Goal: Task Accomplishment & Management: Use online tool/utility

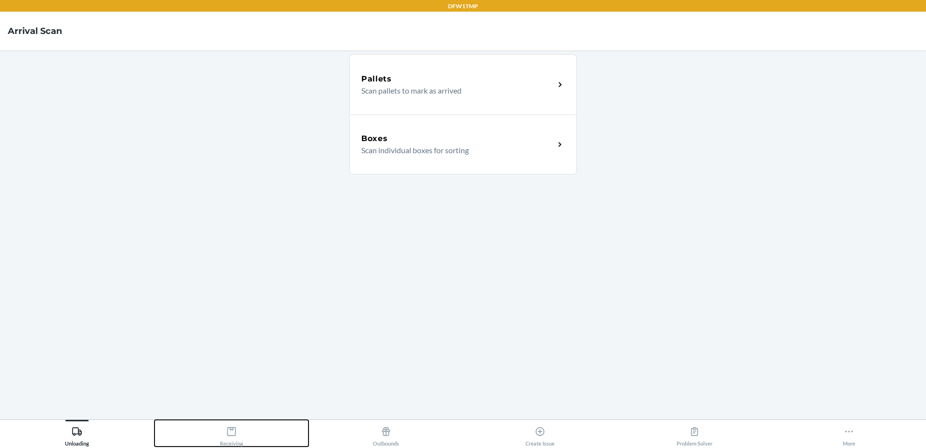
click at [235, 434] on icon at bounding box center [231, 431] width 9 height 9
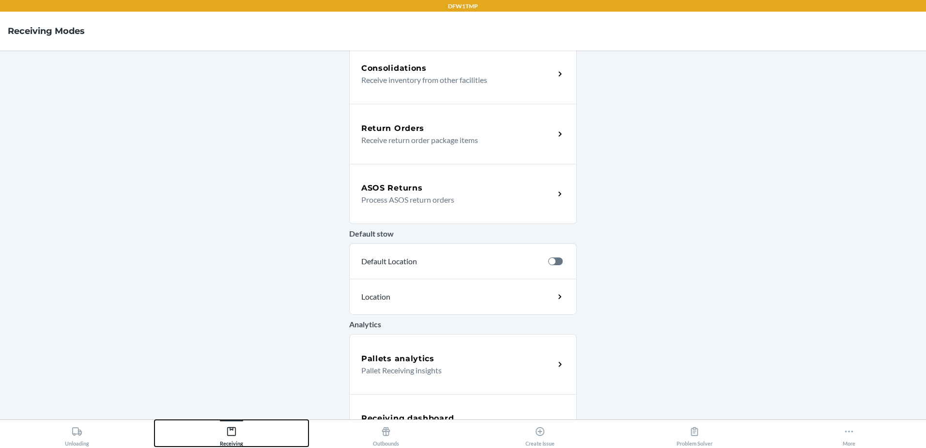
scroll to position [288, 0]
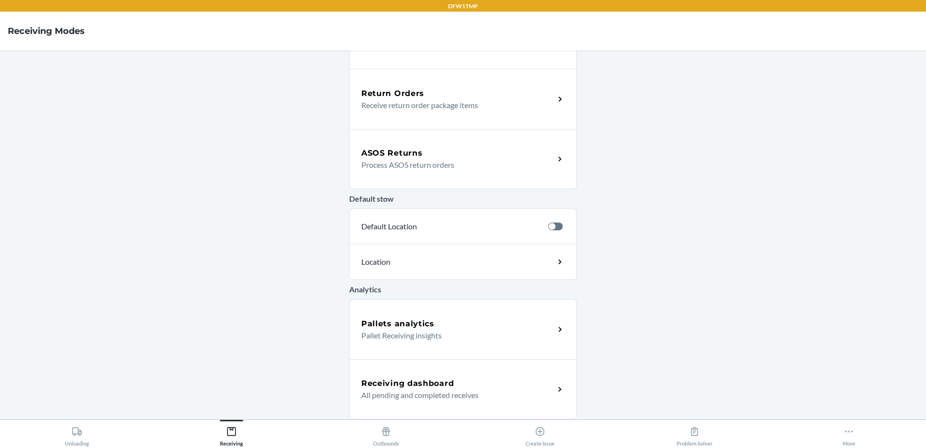
click at [446, 152] on div "ASOS Returns" at bounding box center [457, 153] width 193 height 12
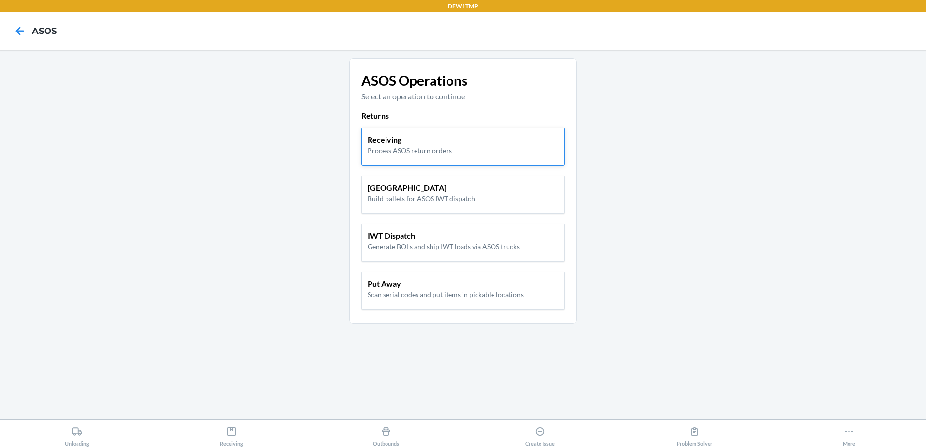
click at [460, 150] on div "Receiving Process ASOS return orders" at bounding box center [463, 145] width 191 height 22
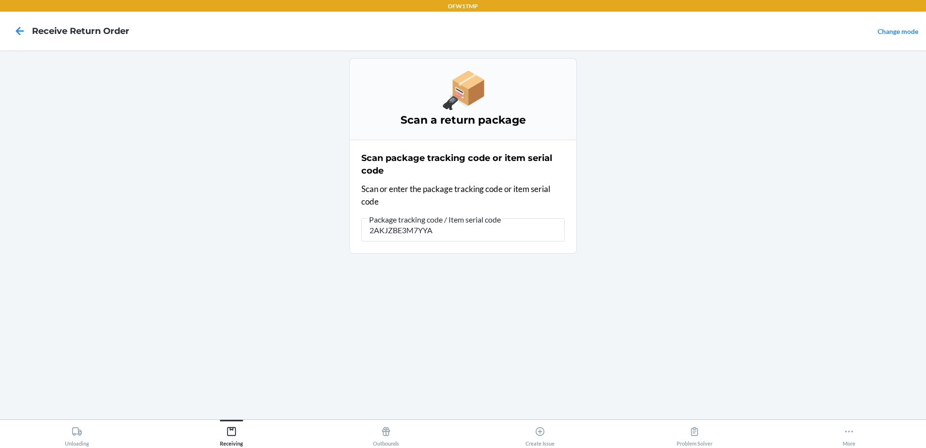
type input "2AKJZBE3M7YYA7"
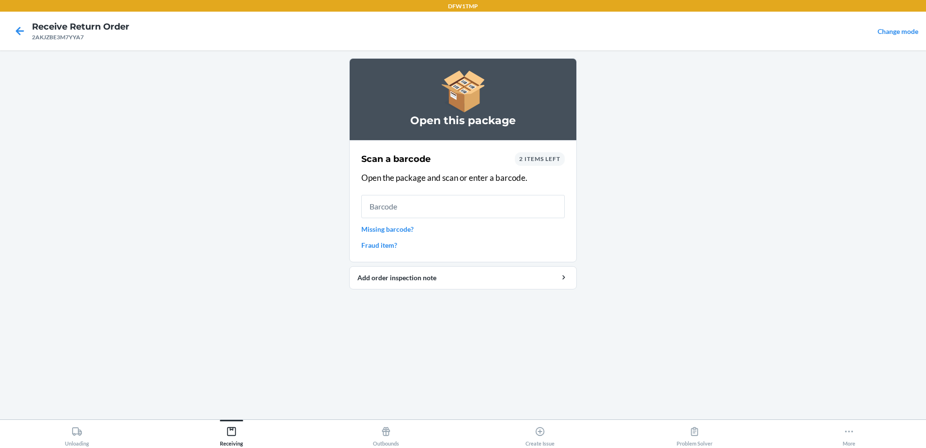
click at [532, 156] on span "2 items left" at bounding box center [539, 158] width 41 height 7
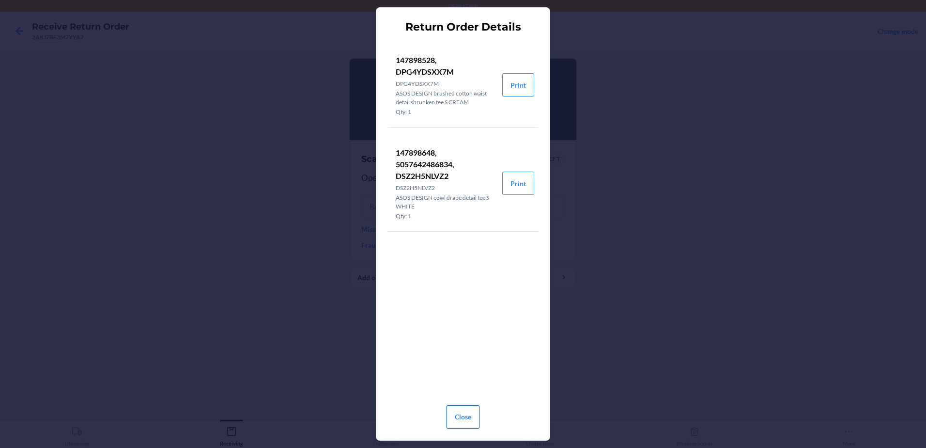
click at [463, 423] on button "Close" at bounding box center [463, 416] width 33 height 23
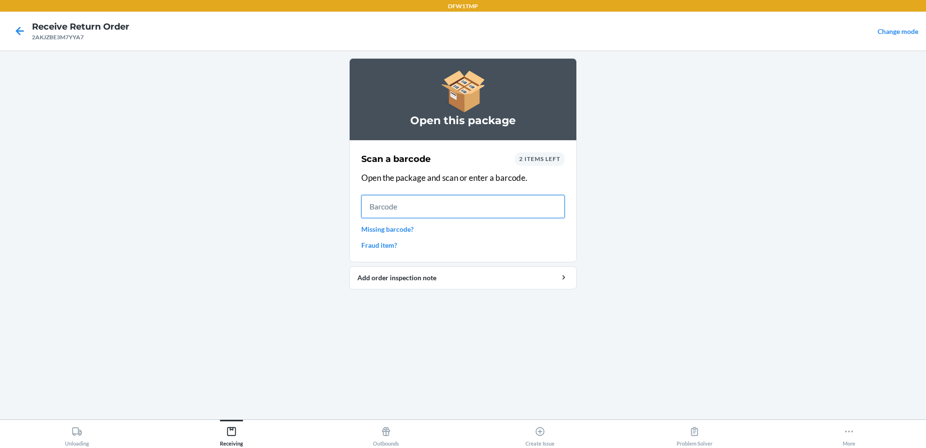
click at [413, 203] on input "text" at bounding box center [462, 206] width 203 height 23
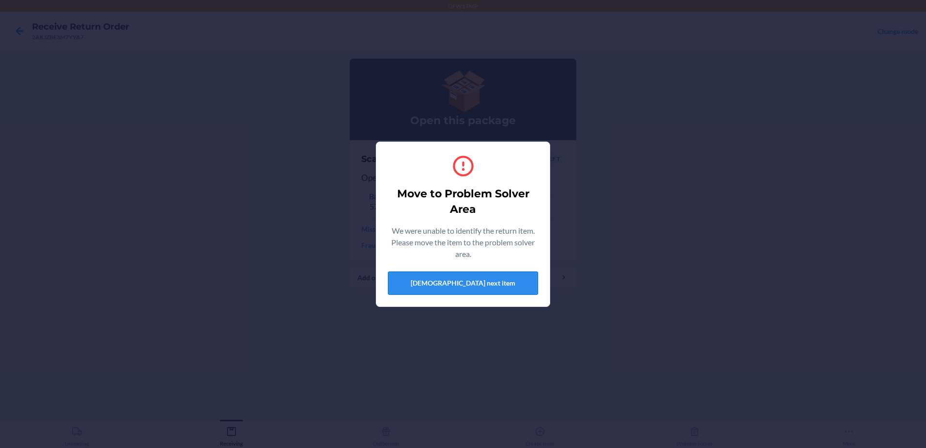
click at [509, 288] on button "[DEMOGRAPHIC_DATA] next item" at bounding box center [463, 282] width 150 height 23
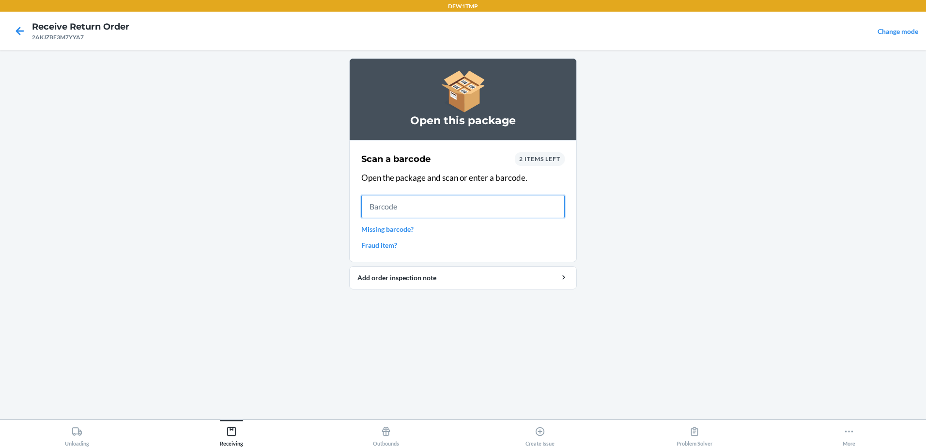
click at [462, 203] on input "text" at bounding box center [462, 206] width 203 height 23
click at [533, 160] on span "2 items left" at bounding box center [539, 158] width 41 height 7
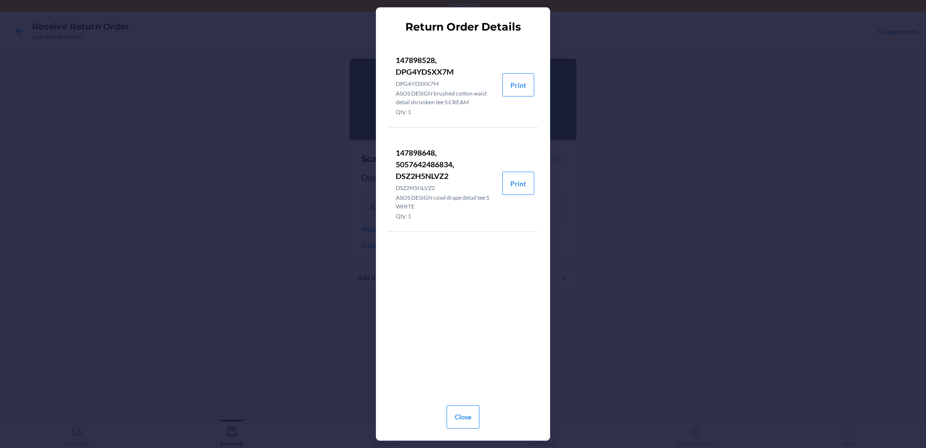
click at [449, 227] on li "147898648, 5057642486834, DSZ2H5NLVZ2 DSZ2H5NLVZ2 ASOS DESIGN cowl drape detail…" at bounding box center [445, 183] width 114 height 96
click at [516, 186] on button "Print" at bounding box center [518, 183] width 32 height 23
click at [461, 414] on button "Close" at bounding box center [463, 416] width 33 height 23
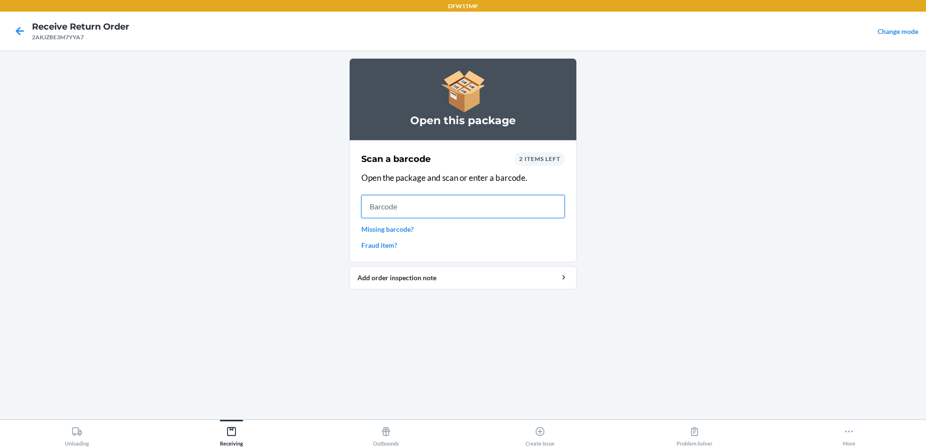
click at [410, 210] on input "text" at bounding box center [462, 206] width 203 height 23
type input "147898628"
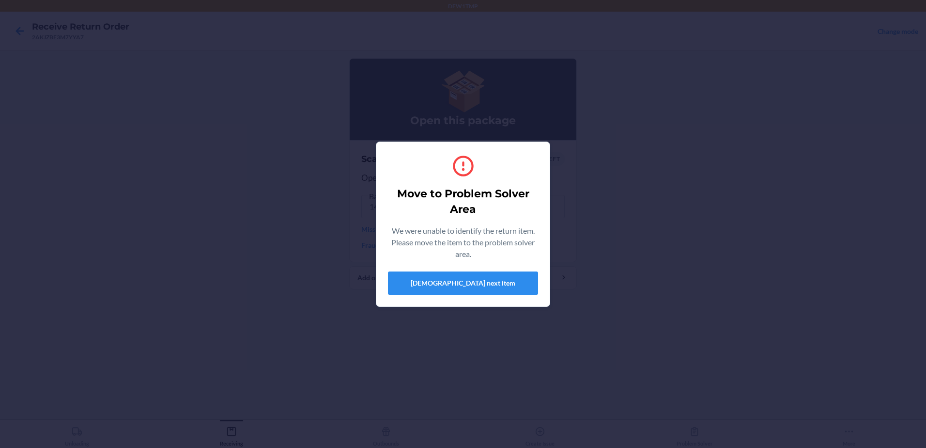
click at [455, 295] on div "Move to Problem Solver Area We were unable to identify the return item. Please …" at bounding box center [463, 224] width 150 height 149
click at [453, 281] on button "[DEMOGRAPHIC_DATA] next item" at bounding box center [463, 282] width 150 height 23
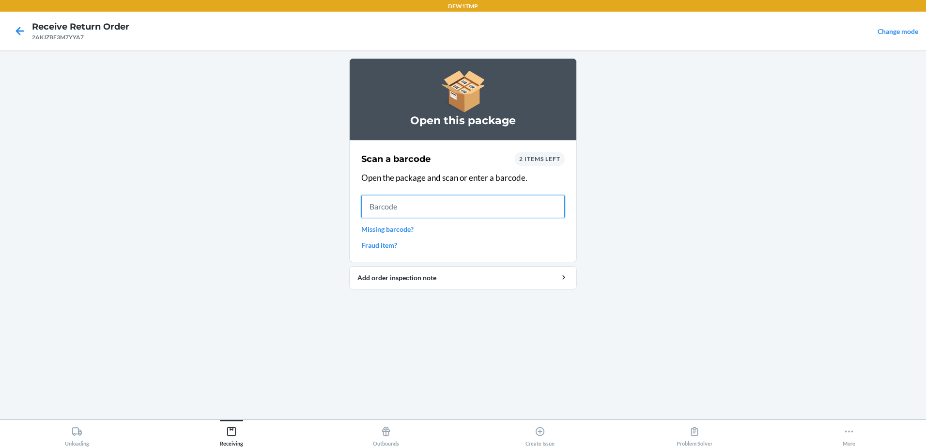
click at [444, 209] on input "text" at bounding box center [462, 206] width 203 height 23
type input "147898628"
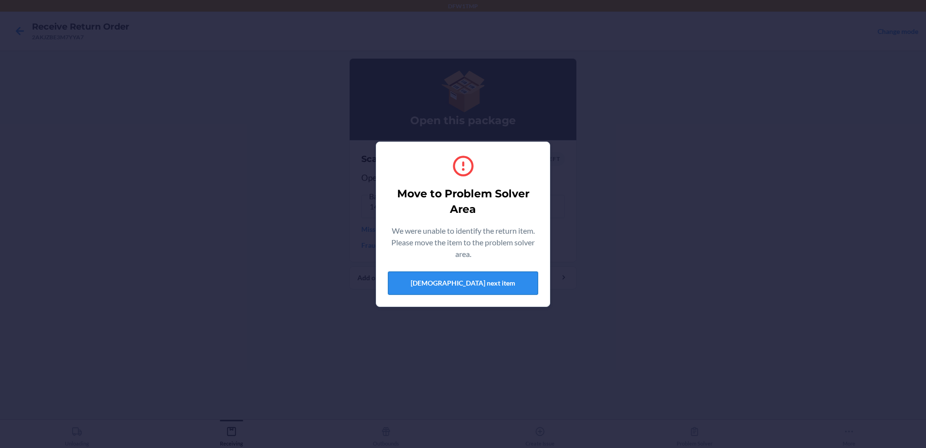
click at [477, 285] on button "[DEMOGRAPHIC_DATA] next item" at bounding box center [463, 282] width 150 height 23
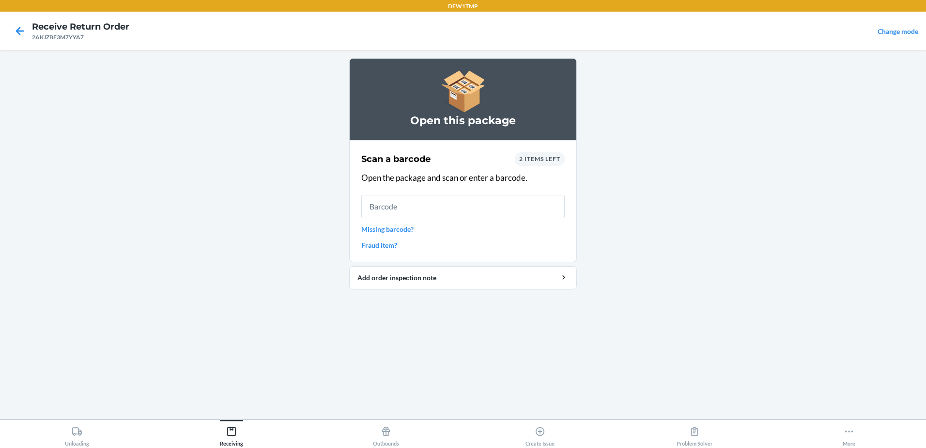
click at [534, 155] on div "2 items left" at bounding box center [540, 159] width 50 height 14
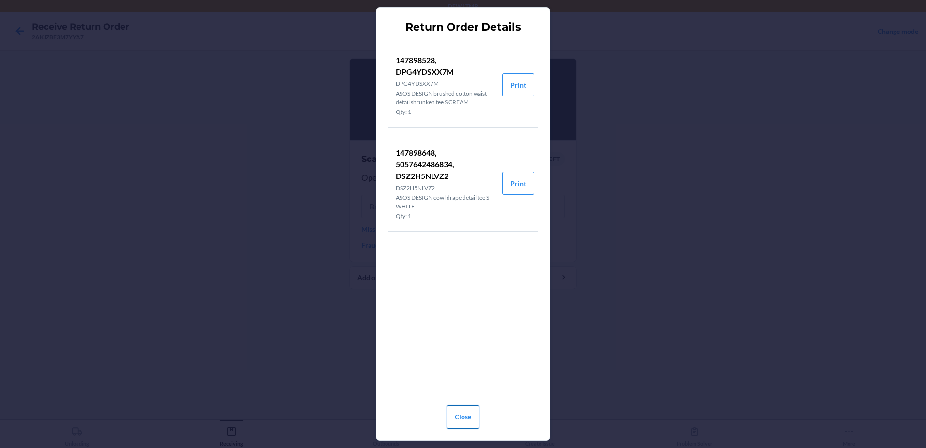
click at [457, 420] on button "Close" at bounding box center [463, 416] width 33 height 23
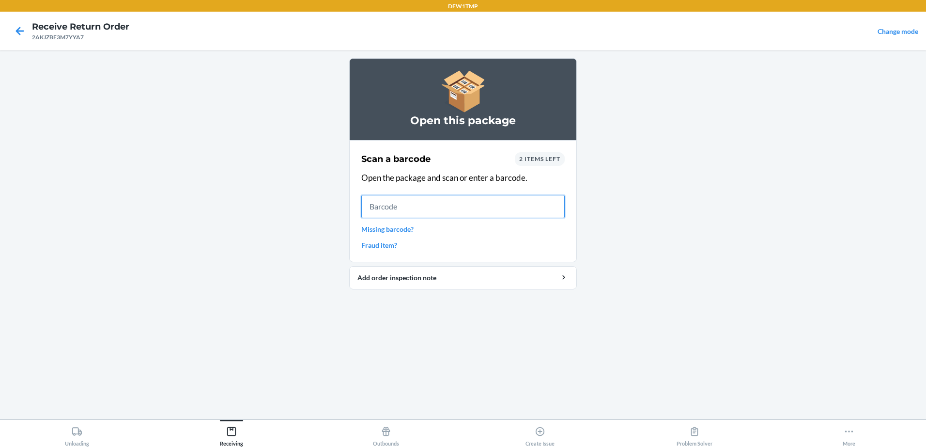
click at [501, 205] on input "text" at bounding box center [462, 206] width 203 height 23
type input "14898500"
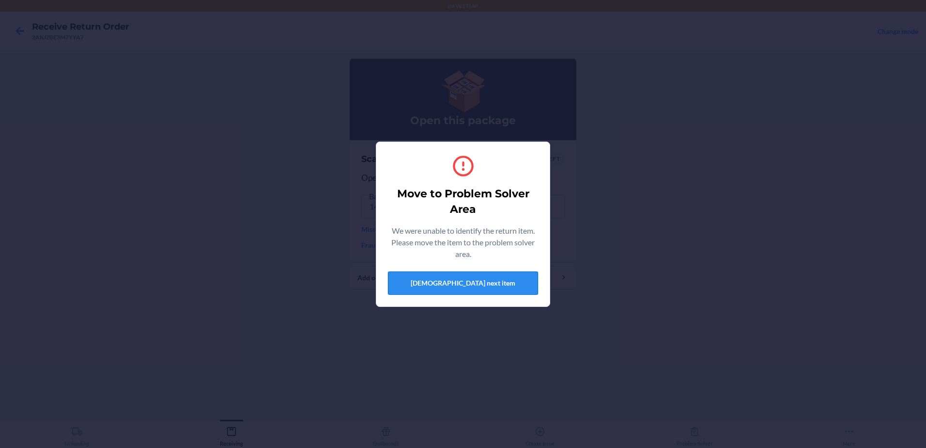
click at [498, 292] on button "[DEMOGRAPHIC_DATA] next item" at bounding box center [463, 282] width 150 height 23
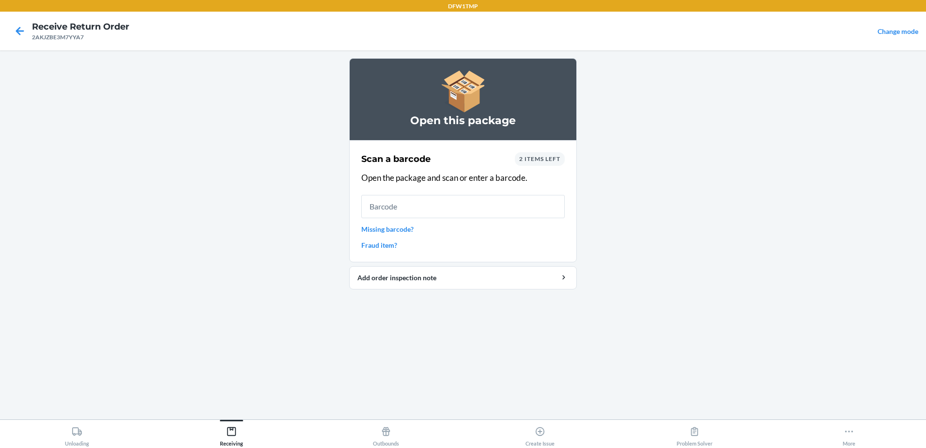
click at [546, 158] on span "2 items left" at bounding box center [539, 158] width 41 height 7
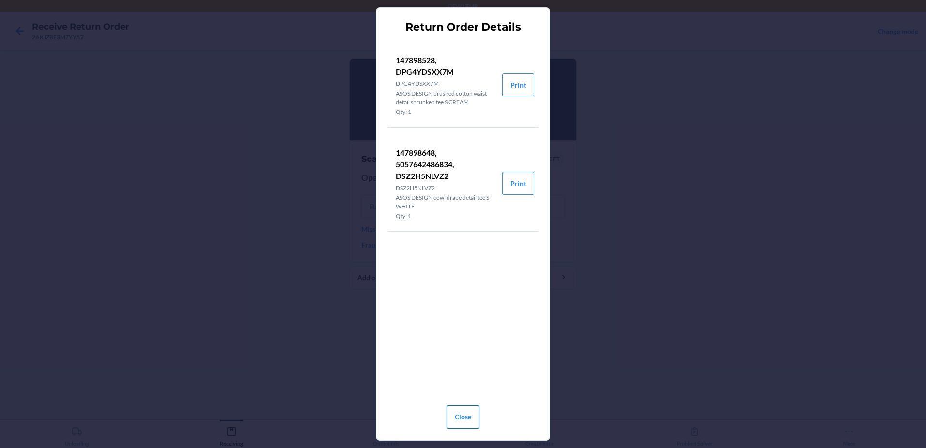
click at [465, 417] on button "Close" at bounding box center [463, 416] width 33 height 23
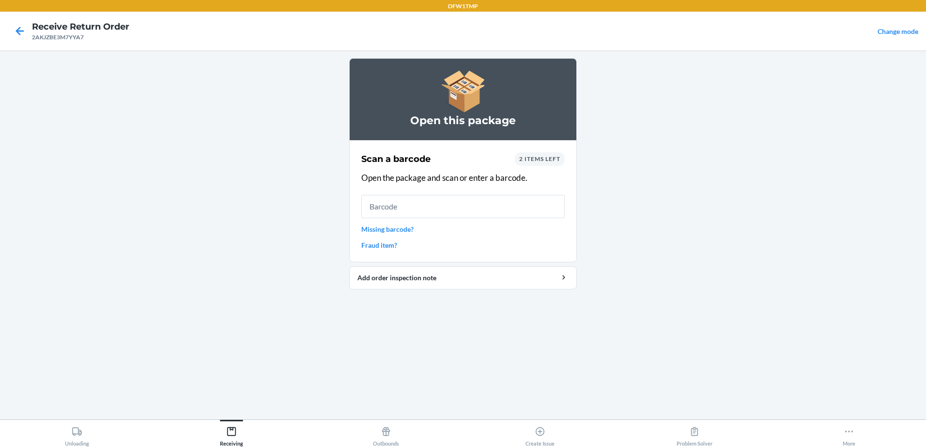
click at [537, 157] on span "2 items left" at bounding box center [539, 158] width 41 height 7
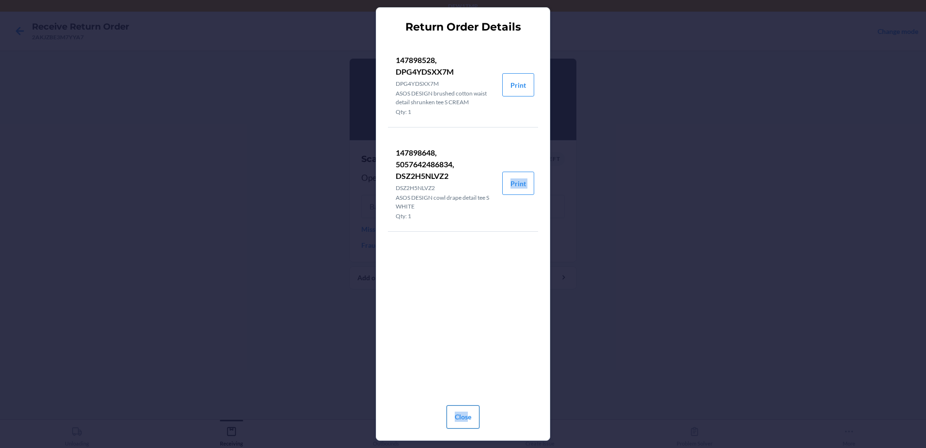
click at [468, 405] on div "Return Order Details 147898528, DPG4YDSXX7M DPG4YDSXX7M ASOS DESIGN brushed cot…" at bounding box center [463, 224] width 150 height 416
drag, startPoint x: 468, startPoint y: 405, endPoint x: 467, endPoint y: 412, distance: 6.9
click at [467, 412] on button "Close" at bounding box center [463, 416] width 33 height 23
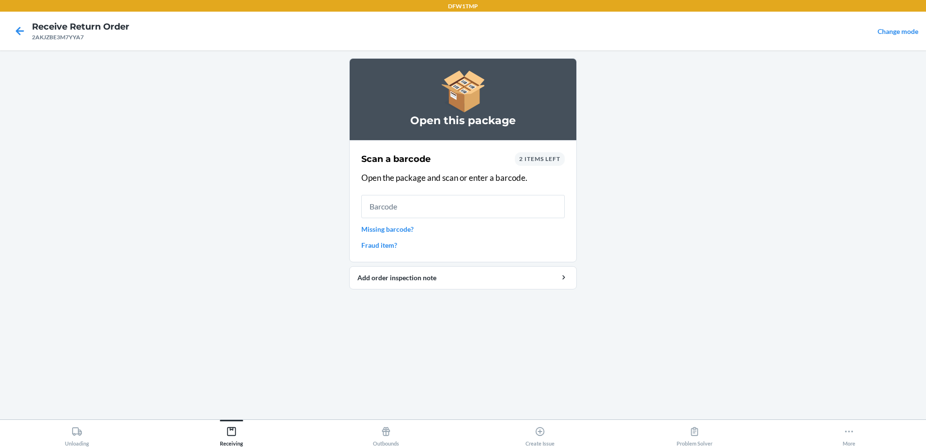
click at [544, 155] on div "2 items left" at bounding box center [540, 159] width 50 height 14
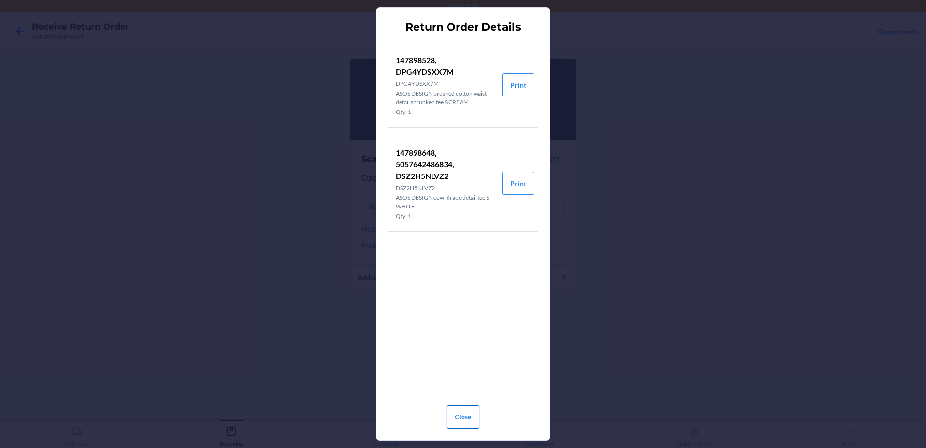
click at [472, 412] on button "Close" at bounding box center [463, 416] width 33 height 23
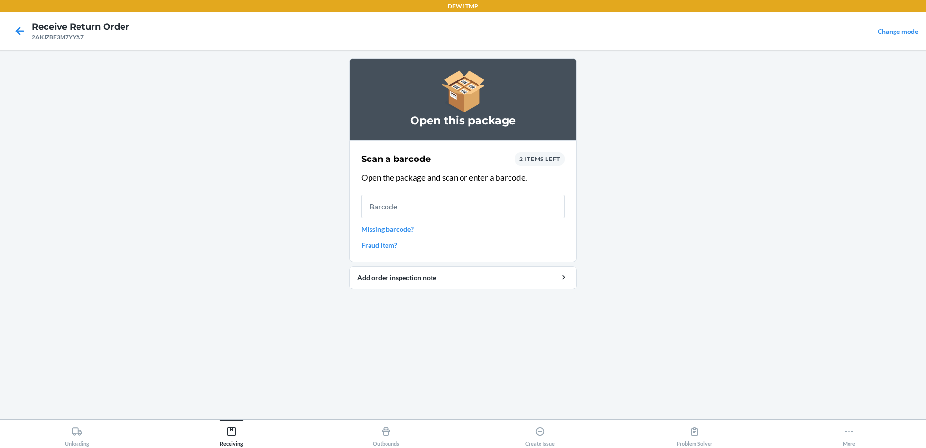
click at [548, 164] on div "2 items left" at bounding box center [540, 159] width 50 height 14
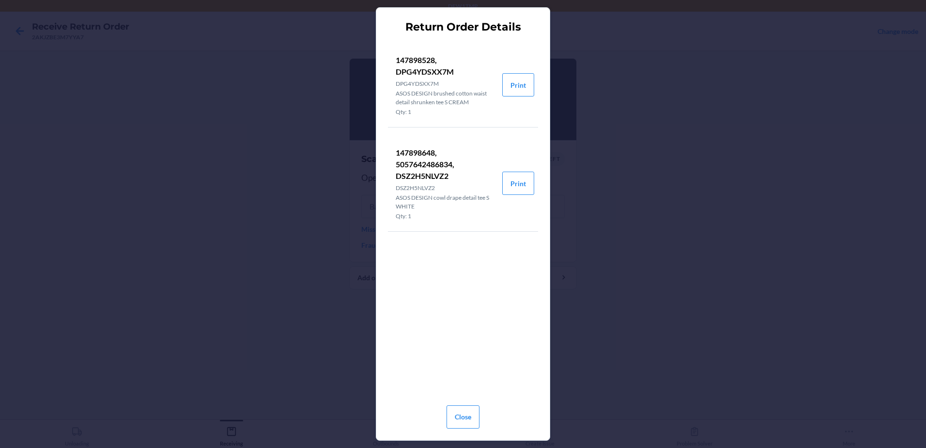
drag, startPoint x: 471, startPoint y: 429, endPoint x: 469, endPoint y: 423, distance: 5.7
click at [471, 427] on div "Close" at bounding box center [463, 414] width 33 height 35
click at [469, 423] on button "Close" at bounding box center [463, 416] width 33 height 23
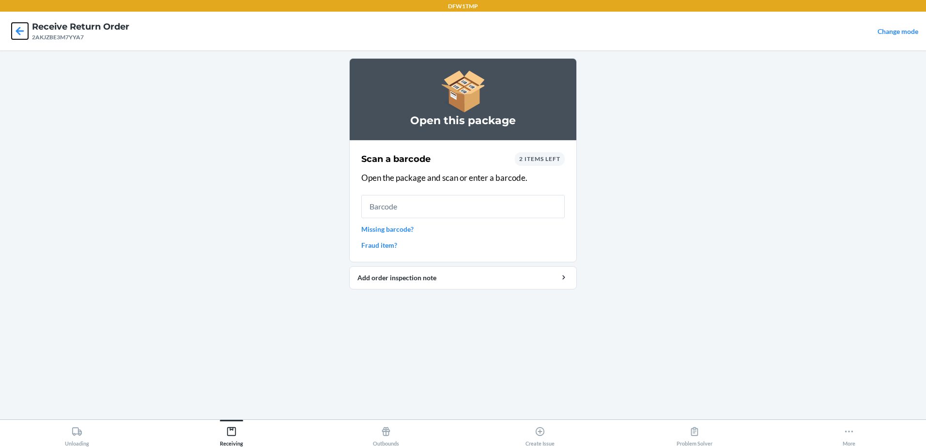
click at [18, 31] on icon at bounding box center [20, 31] width 8 height 8
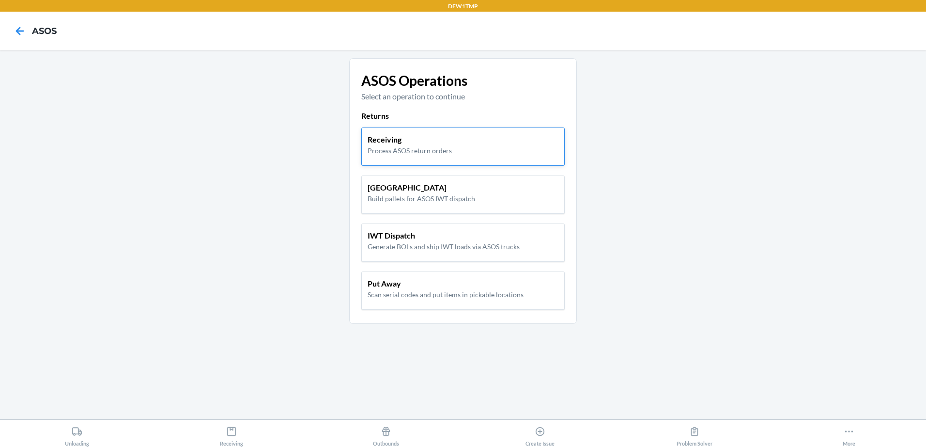
click at [452, 143] on div "Receiving Process ASOS return orders" at bounding box center [463, 145] width 191 height 22
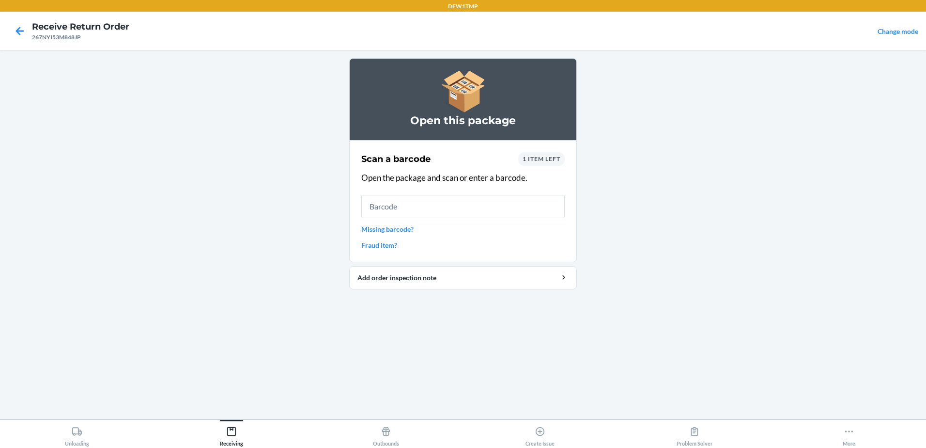
click at [529, 161] on span "1 item left" at bounding box center [542, 158] width 38 height 7
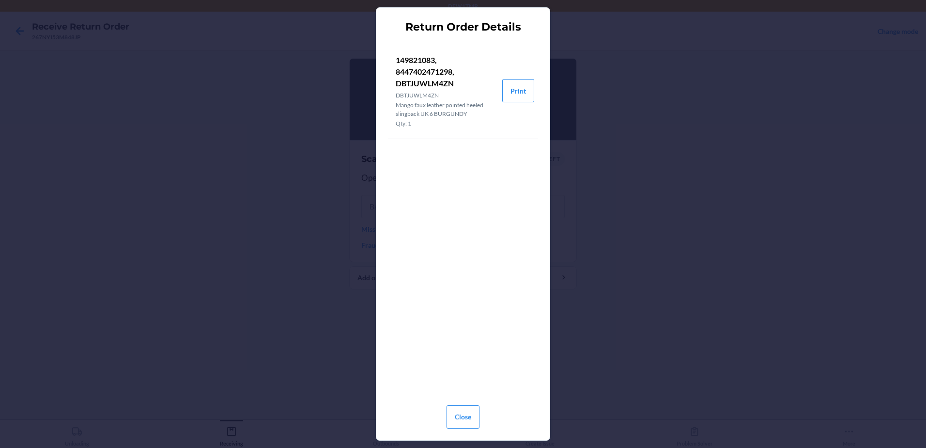
click at [506, 406] on div "Close" at bounding box center [463, 414] width 150 height 27
click at [474, 419] on button "Close" at bounding box center [463, 416] width 33 height 23
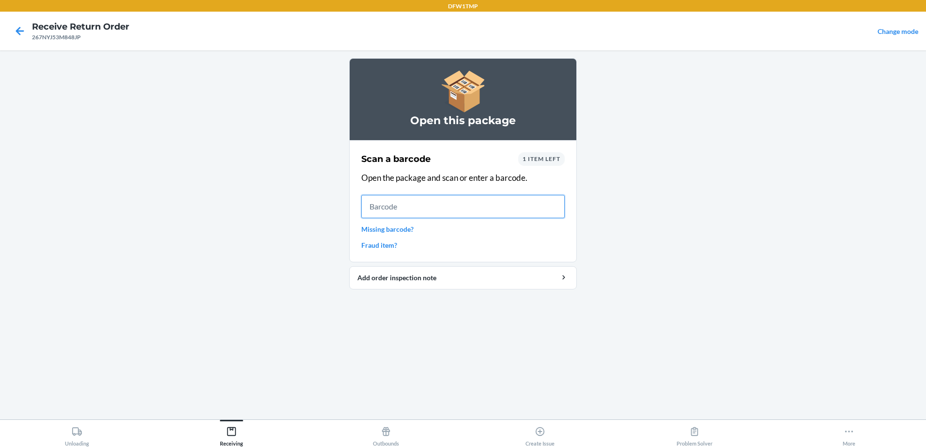
click at [420, 208] on input "text" at bounding box center [462, 206] width 203 height 23
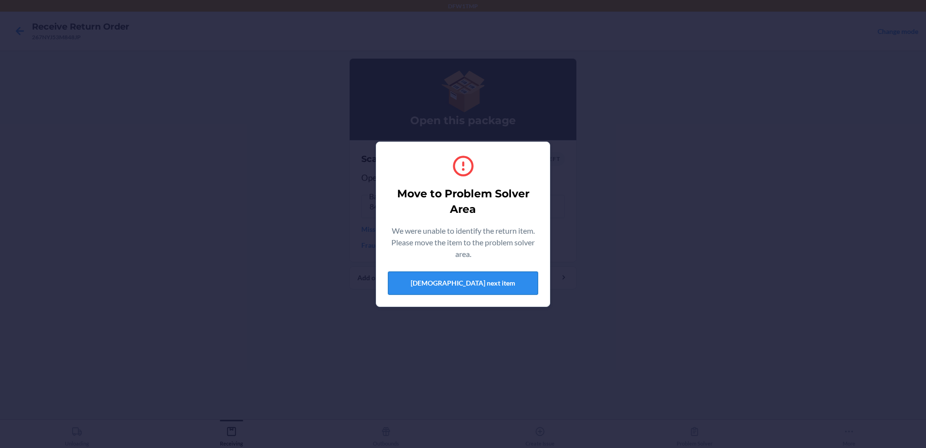
click at [453, 282] on button "[DEMOGRAPHIC_DATA] next item" at bounding box center [463, 282] width 150 height 23
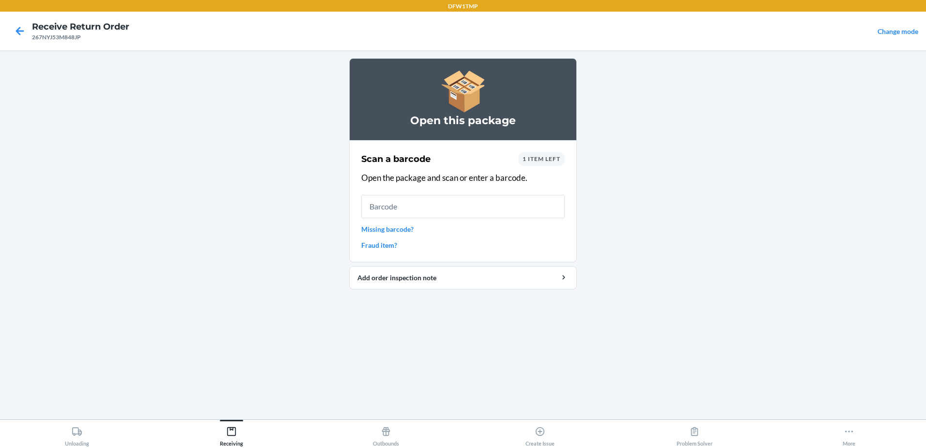
click at [9, 31] on div at bounding box center [20, 31] width 24 height 24
click at [13, 31] on icon at bounding box center [20, 31] width 16 height 16
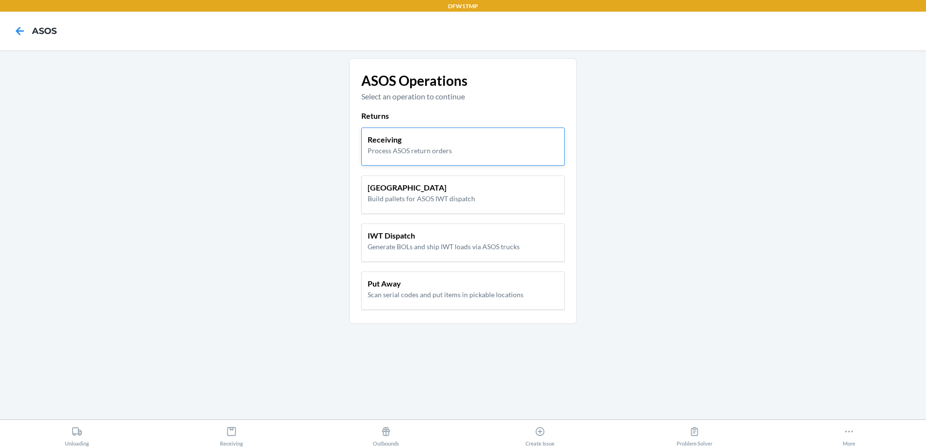
click at [419, 134] on p "Receiving" at bounding box center [410, 140] width 84 height 12
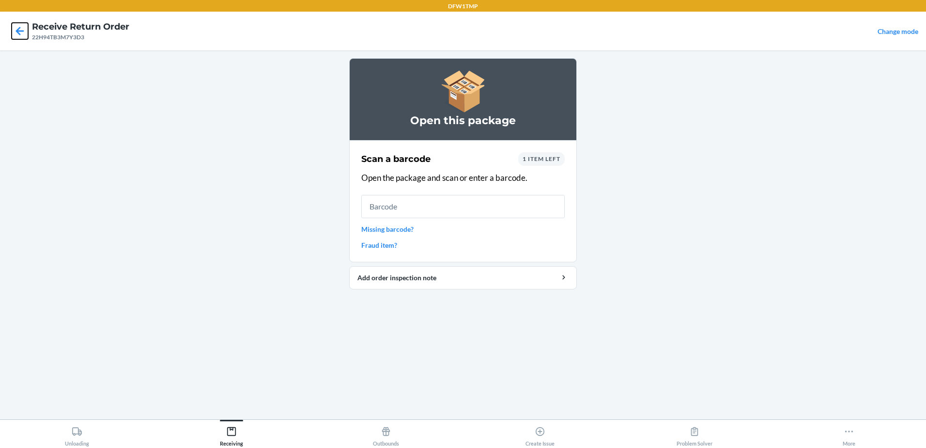
click at [19, 34] on icon at bounding box center [20, 31] width 8 height 8
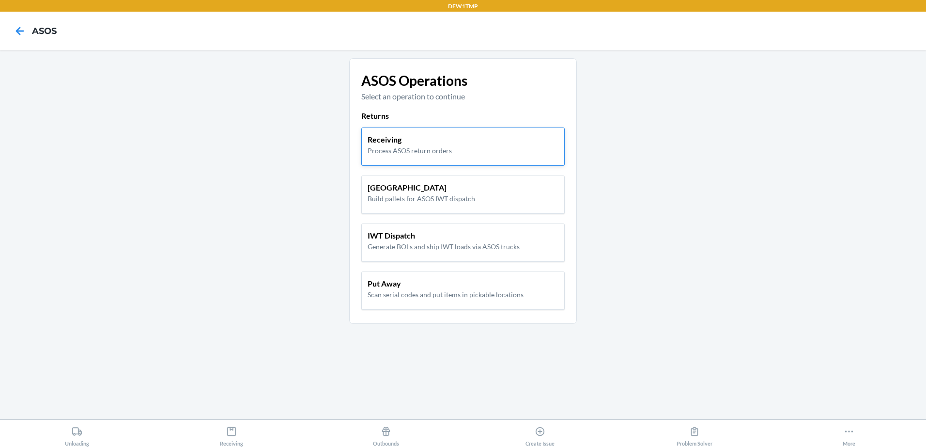
click at [454, 144] on div "Receiving Process ASOS return orders" at bounding box center [463, 145] width 191 height 22
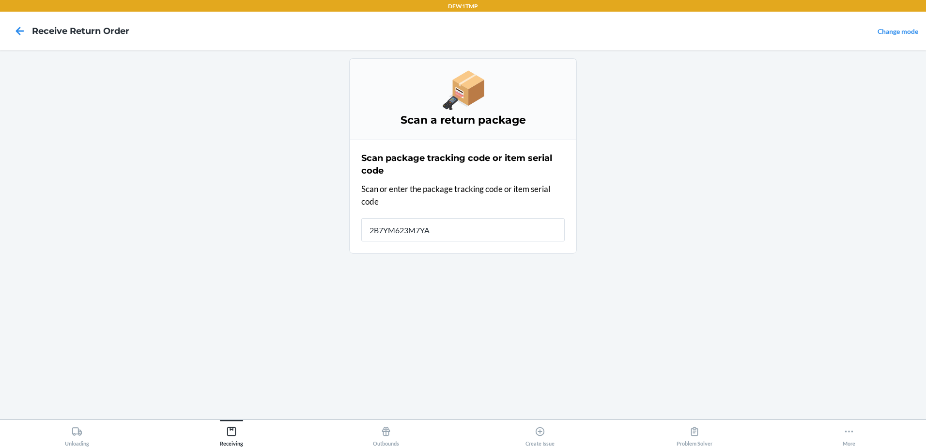
type input "2B7YM623M7YAF"
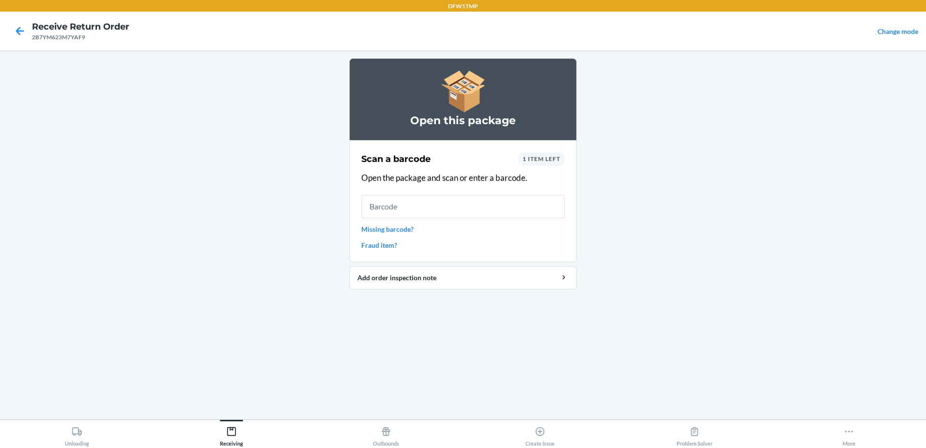
click at [548, 166] on div "Scan a barcode 1 item left Open the package and scan or enter a barcode. Missin…" at bounding box center [462, 201] width 203 height 104
click at [545, 158] on span "1 item left" at bounding box center [542, 158] width 38 height 7
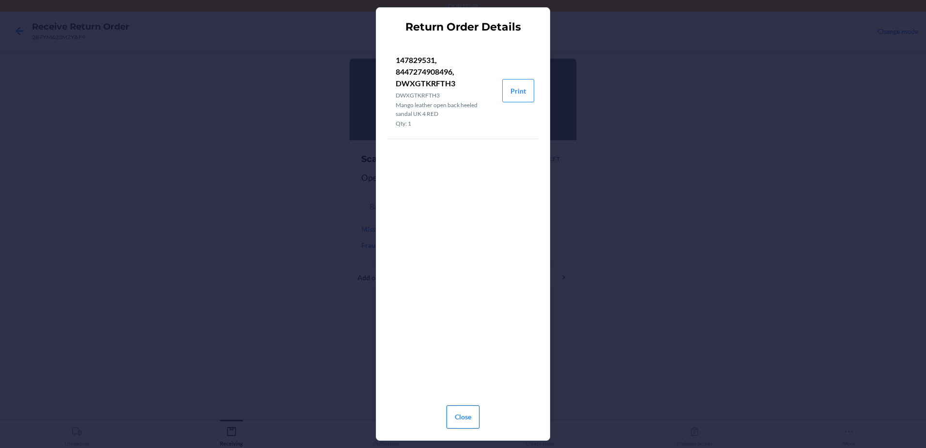
click at [465, 413] on button "Close" at bounding box center [463, 416] width 33 height 23
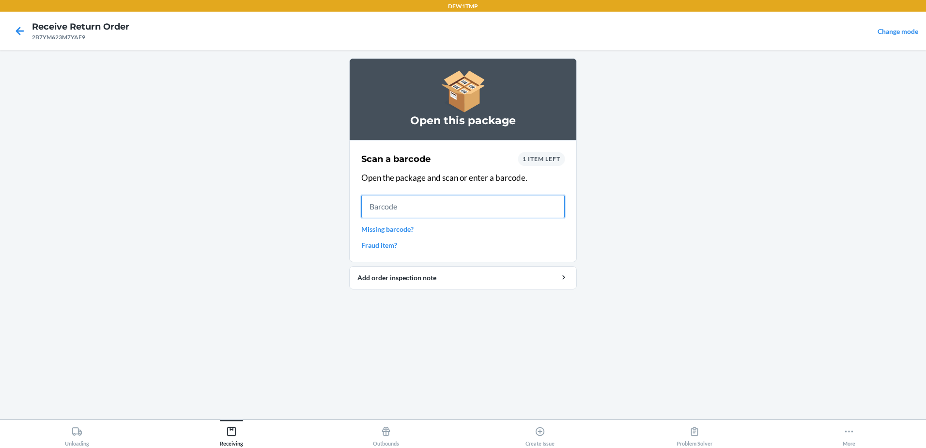
click at [450, 214] on input "text" at bounding box center [462, 206] width 203 height 23
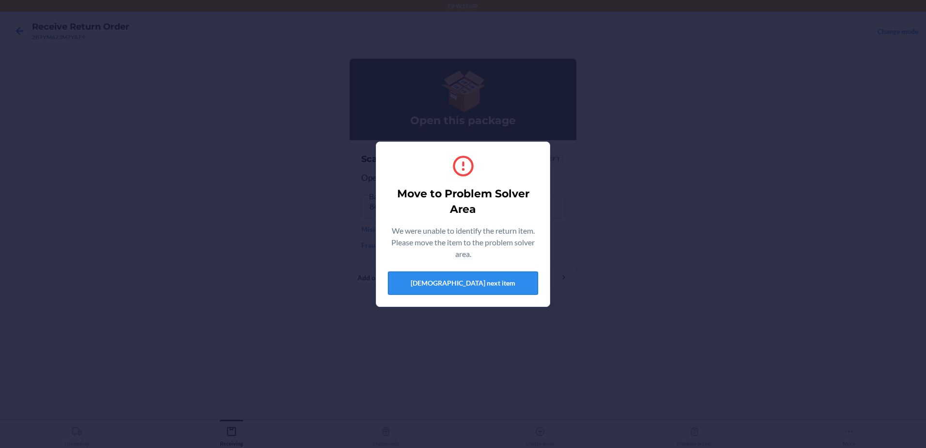
click at [486, 286] on button "[DEMOGRAPHIC_DATA] next item" at bounding box center [463, 282] width 150 height 23
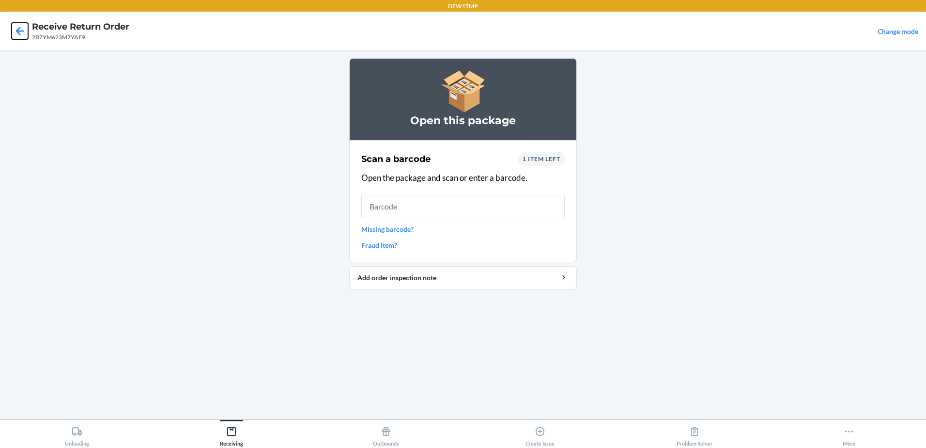
click at [23, 30] on icon at bounding box center [20, 31] width 16 height 16
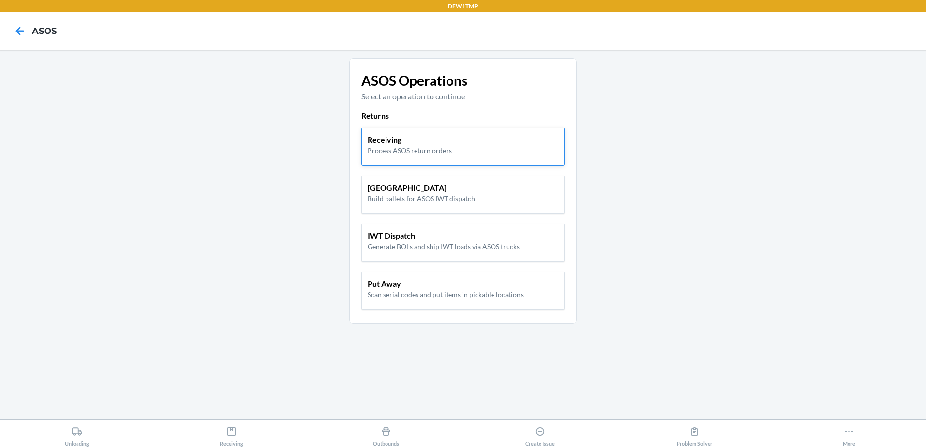
click at [418, 148] on p "Process ASOS return orders" at bounding box center [410, 150] width 84 height 10
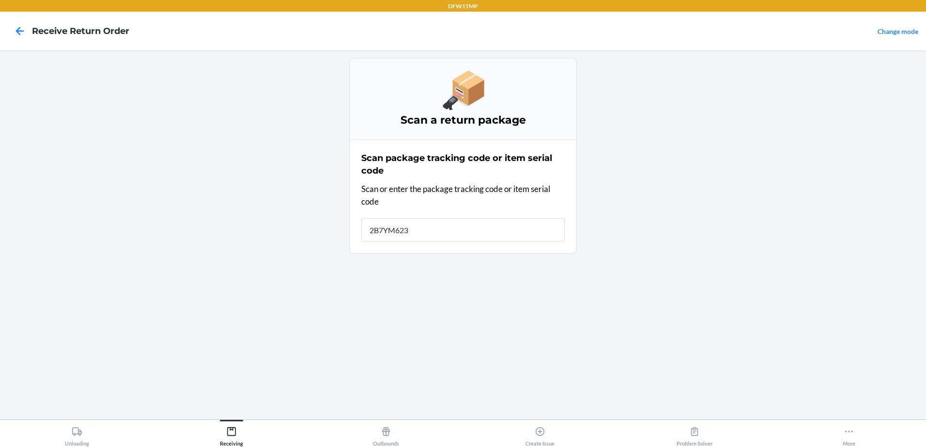
type input "2B7YM623M"
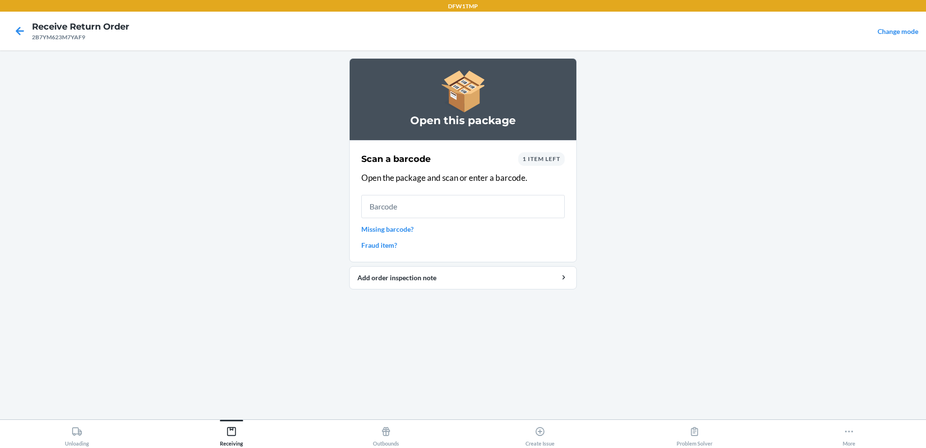
click at [548, 158] on span "1 item left" at bounding box center [542, 158] width 38 height 7
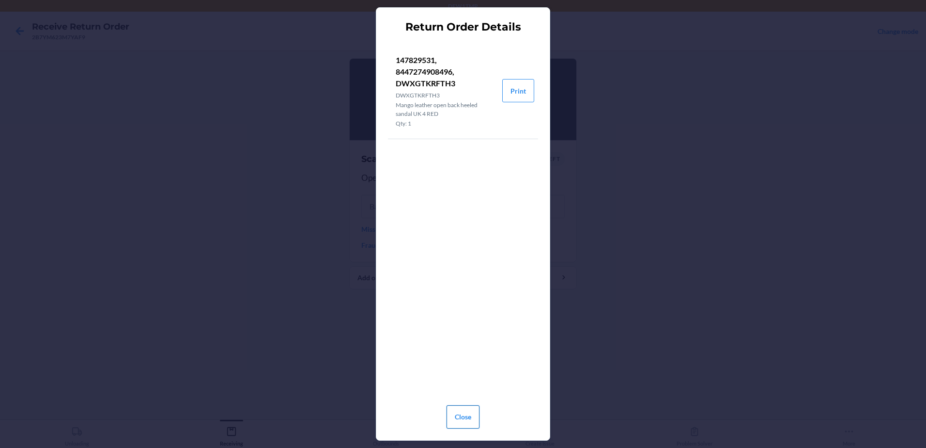
click at [454, 413] on button "Close" at bounding box center [463, 416] width 33 height 23
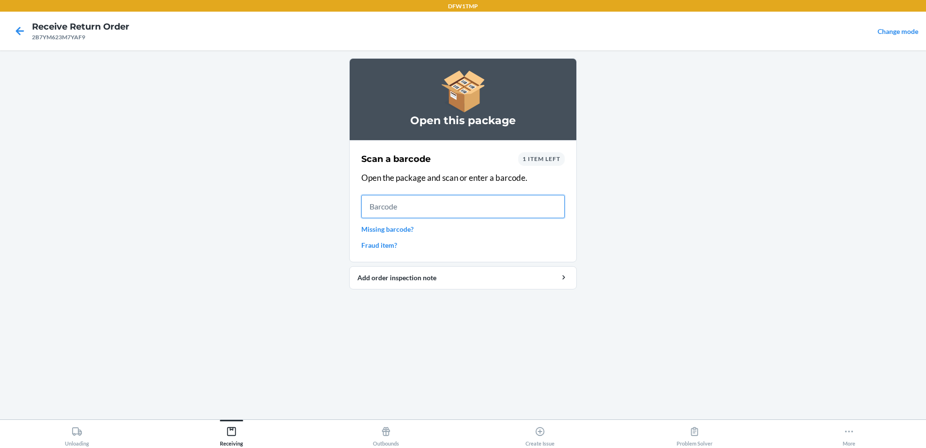
click at [393, 197] on input "text" at bounding box center [462, 206] width 203 height 23
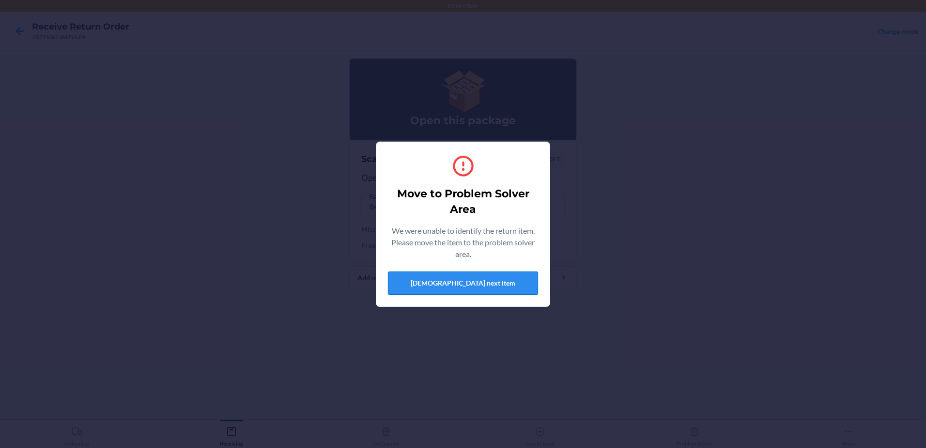
click at [441, 273] on button "[DEMOGRAPHIC_DATA] next item" at bounding box center [463, 282] width 150 height 23
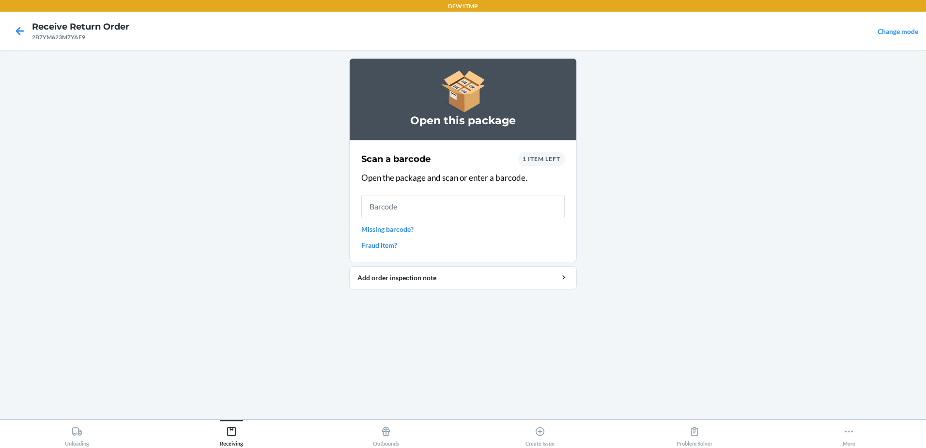
click at [557, 153] on div "1 item left" at bounding box center [541, 159] width 47 height 14
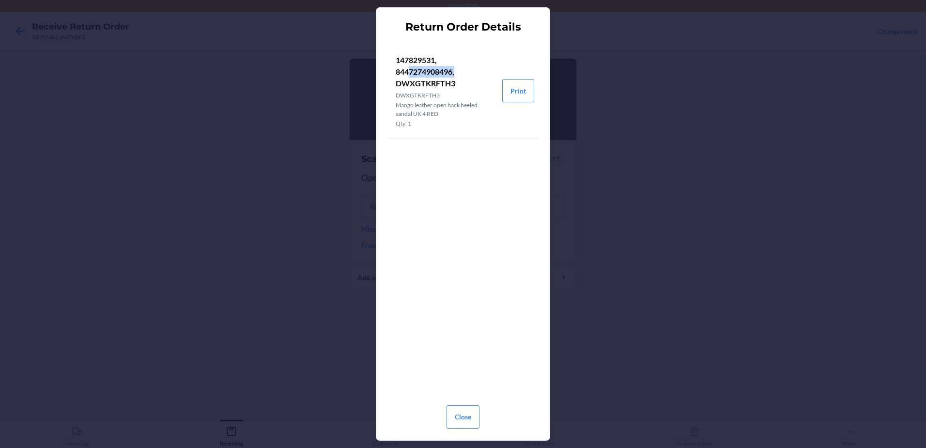
drag, startPoint x: 409, startPoint y: 72, endPoint x: 458, endPoint y: 72, distance: 48.9
click at [458, 72] on p "147829531, 8447274908496, DWXGTKRFTH3" at bounding box center [445, 71] width 99 height 35
click at [513, 131] on li "147829531, 8447274908496, DWXGTKRFTH3 DWXGTKRFTH3 Mango leather open back heele…" at bounding box center [463, 91] width 150 height 96
click at [540, 89] on section "Return Order Details 147829531, 8447274908496, DWXGTKRFTH3 DWXGTKRFTH3 Mango le…" at bounding box center [463, 223] width 174 height 433
click at [532, 89] on button "Print" at bounding box center [518, 90] width 32 height 23
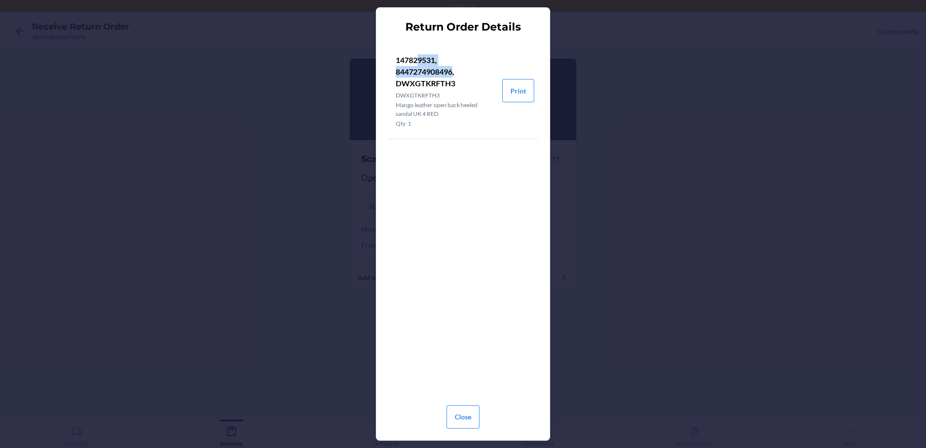
drag, startPoint x: 455, startPoint y: 70, endPoint x: 414, endPoint y: 65, distance: 41.4
click at [414, 65] on p "147829531, 8447274908496, DWXGTKRFTH3" at bounding box center [445, 71] width 99 height 35
drag, startPoint x: 414, startPoint y: 65, endPoint x: 445, endPoint y: 173, distance: 111.9
click at [445, 173] on div "147829531, 8447274908496, DWXGTKRFTH3 DWXGTKRFTH3 Mango leather open back heele…" at bounding box center [463, 218] width 150 height 358
click at [445, 84] on p "147829531, 8447274908496, DWXGTKRFTH3" at bounding box center [445, 71] width 99 height 35
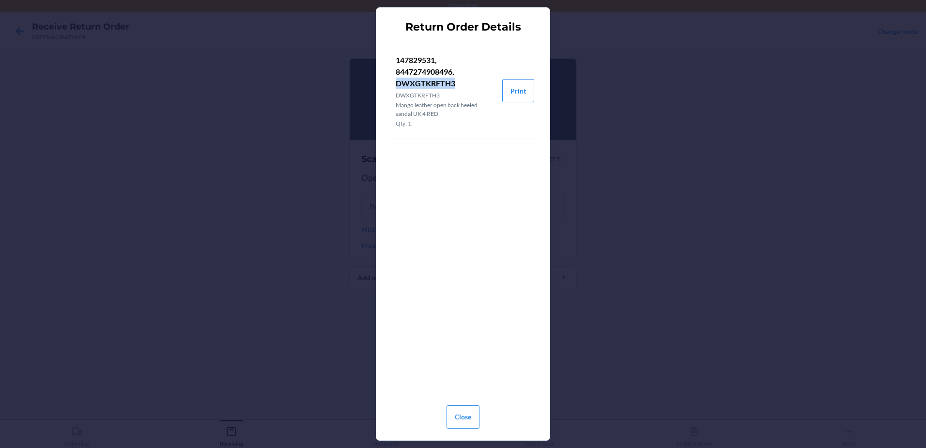
click at [445, 84] on p "147829531, 8447274908496, DWXGTKRFTH3" at bounding box center [445, 71] width 99 height 35
copy p "DWXGTKRFTH3"
click at [453, 417] on button "Close" at bounding box center [463, 416] width 33 height 23
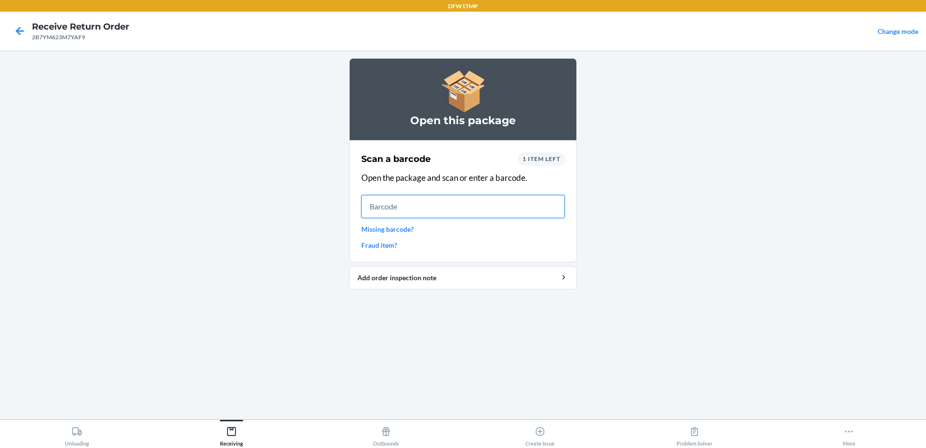
click at [424, 206] on input "text" at bounding box center [462, 206] width 203 height 23
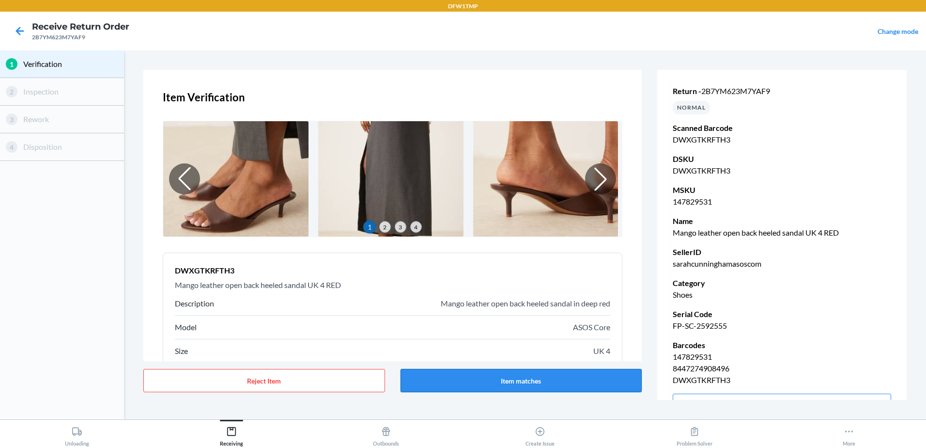
click at [526, 385] on button "Item matches" at bounding box center [522, 380] width 242 height 23
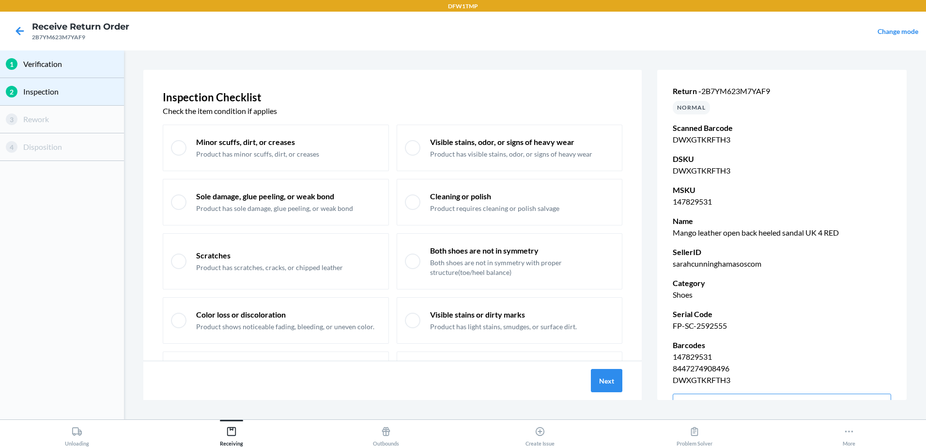
click at [454, 178] on div "Minor scuffs, dirt, or creases Product has minor scuffs, dirt, or creases Visib…" at bounding box center [393, 293] width 460 height 337
drag, startPoint x: 454, startPoint y: 178, endPoint x: 568, endPoint y: 104, distance: 135.9
click at [563, 106] on p "Check the item condition if applies" at bounding box center [393, 111] width 460 height 12
click at [613, 381] on button "Next" at bounding box center [606, 380] width 31 height 23
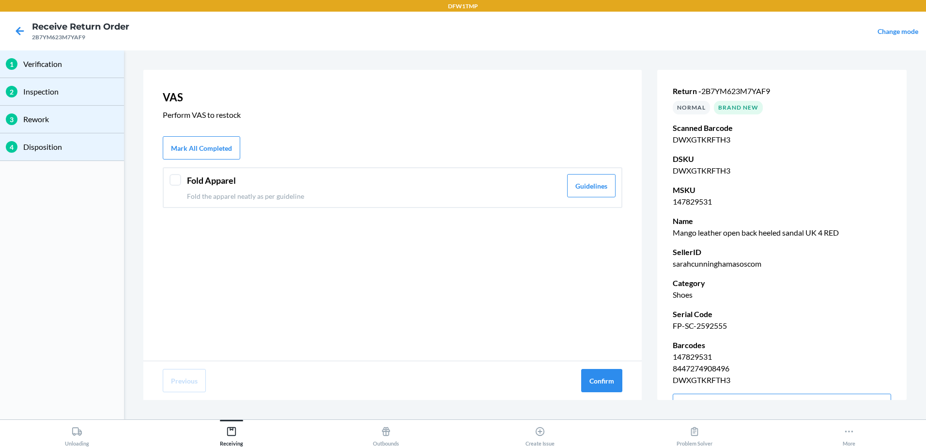
click at [437, 189] on div "Fold Apparel Fold the apparel neatly as per guideline" at bounding box center [374, 187] width 375 height 27
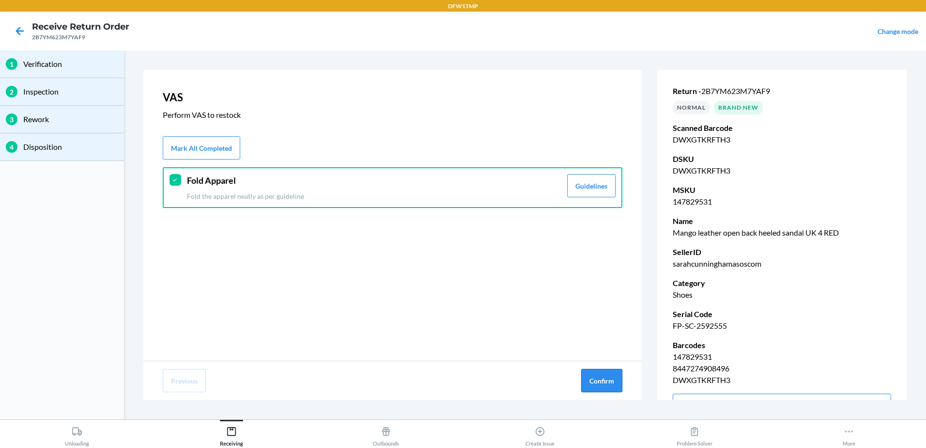
click at [593, 382] on button "Confirm" at bounding box center [601, 380] width 41 height 23
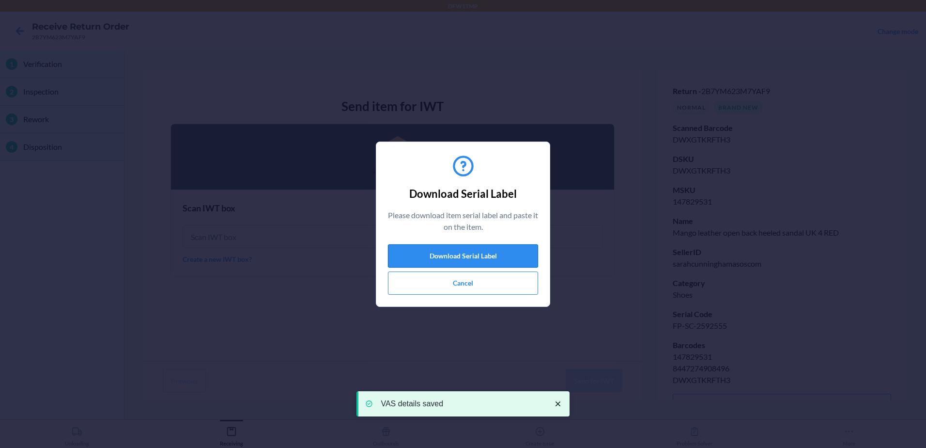
click at [520, 254] on button "Download Serial Label" at bounding box center [463, 255] width 150 height 23
